Goal: Task Accomplishment & Management: Use online tool/utility

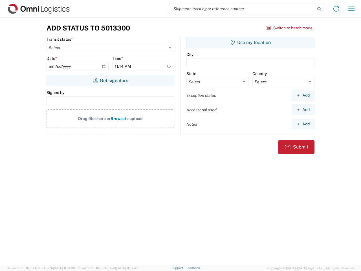
click at [242, 9] on input "search" at bounding box center [242, 8] width 146 height 11
click at [320, 9] on icon at bounding box center [320, 9] width 8 height 8
click at [337, 9] on icon at bounding box center [336, 8] width 9 height 9
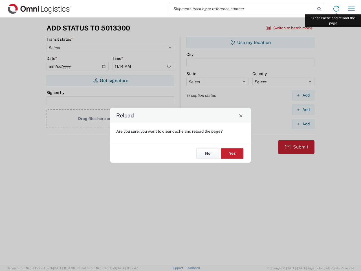
click at [352, 9] on div "Reload Are you sure, you want to clear cache and reload the page? No Yes" at bounding box center [180, 135] width 361 height 271
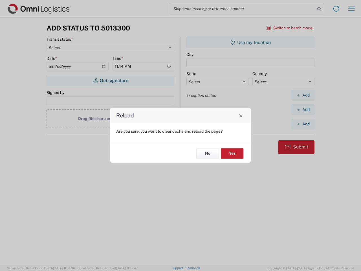
click at [290, 28] on div "Reload Are you sure, you want to clear cache and reload the page? No Yes" at bounding box center [180, 135] width 361 height 271
click at [110, 80] on div "Reload Are you sure, you want to clear cache and reload the page? No Yes" at bounding box center [180, 135] width 361 height 271
click at [251, 42] on div "Reload Are you sure, you want to clear cache and reload the page? No Yes" at bounding box center [180, 135] width 361 height 271
click at [303, 95] on div "Reload Are you sure, you want to clear cache and reload the page? No Yes" at bounding box center [180, 135] width 361 height 271
click at [303, 110] on div "Reload Are you sure, you want to clear cache and reload the page? No Yes" at bounding box center [180, 135] width 361 height 271
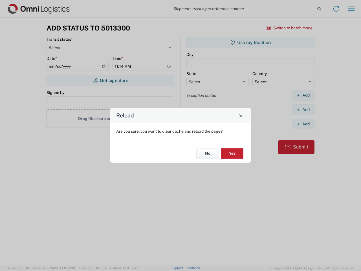
click at [303, 124] on div "Reload Are you sure, you want to clear cache and reload the page? No Yes" at bounding box center [180, 135] width 361 height 271
